Goal: Task Accomplishment & Management: Use online tool/utility

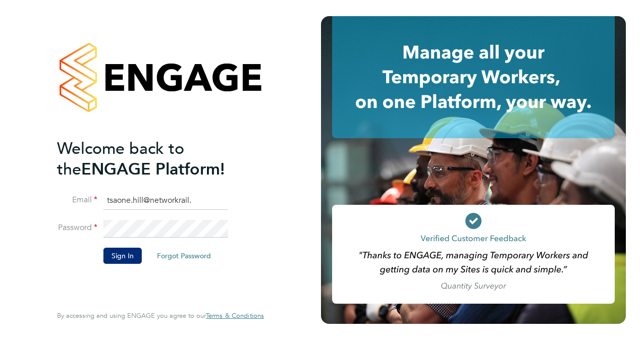
click at [185, 209] on input "tsaone.hill@networkrail." at bounding box center [166, 201] width 125 height 18
click at [193, 202] on input "tsaone.hill@networkrail." at bounding box center [166, 201] width 125 height 18
type input "[EMAIL_ADDRESS][DOMAIN_NAME]"
click at [116, 262] on button "Sign In" at bounding box center [123, 256] width 38 height 16
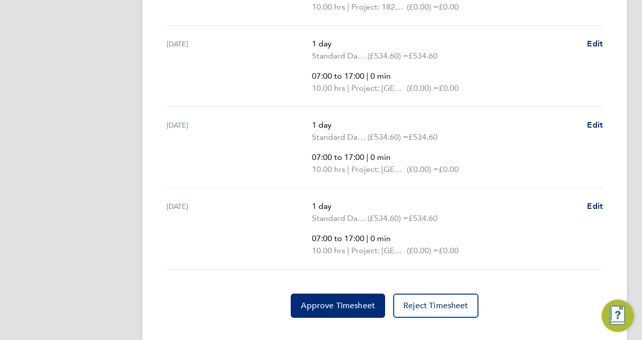
scroll to position [606, 0]
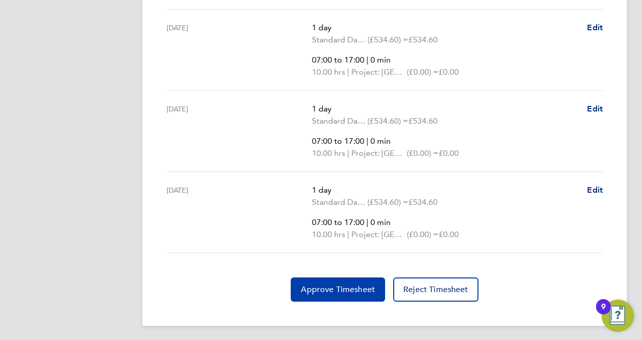
click at [337, 286] on span "Approve Timesheet" at bounding box center [338, 290] width 74 height 10
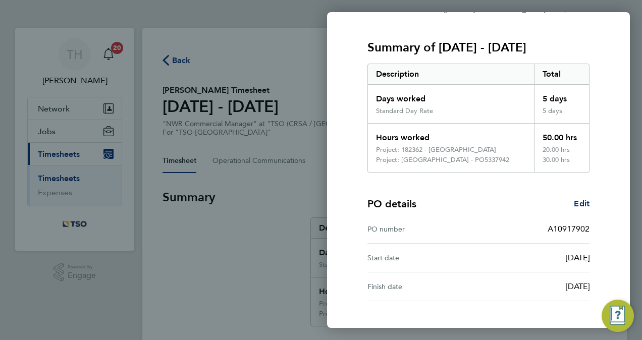
scroll to position [179, 0]
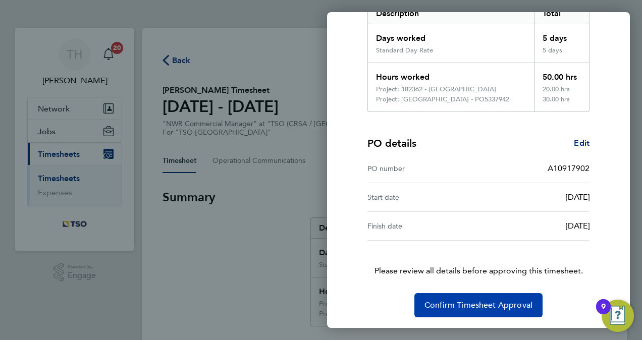
click at [477, 296] on button "Confirm Timesheet Approval" at bounding box center [479, 305] width 128 height 24
